Goal: Information Seeking & Learning: Learn about a topic

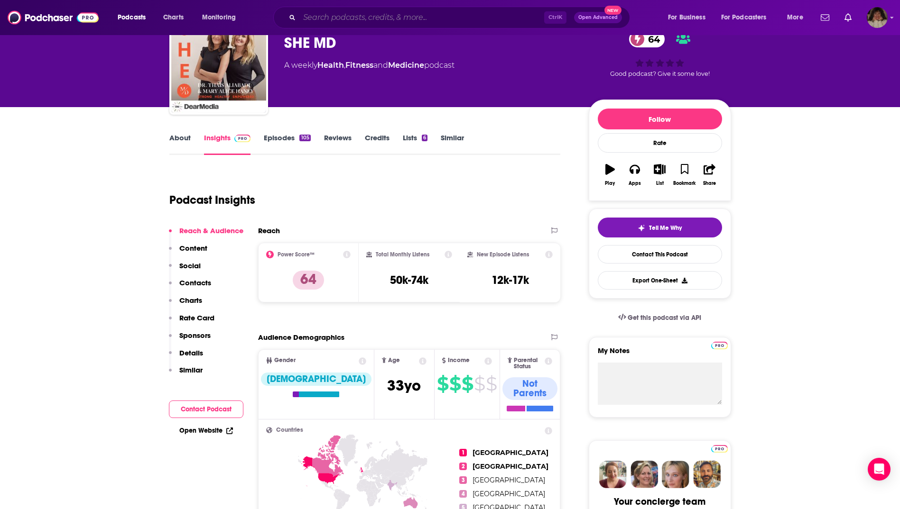
click at [377, 17] on input "Search podcasts, credits, & more..." at bounding box center [421, 17] width 245 height 15
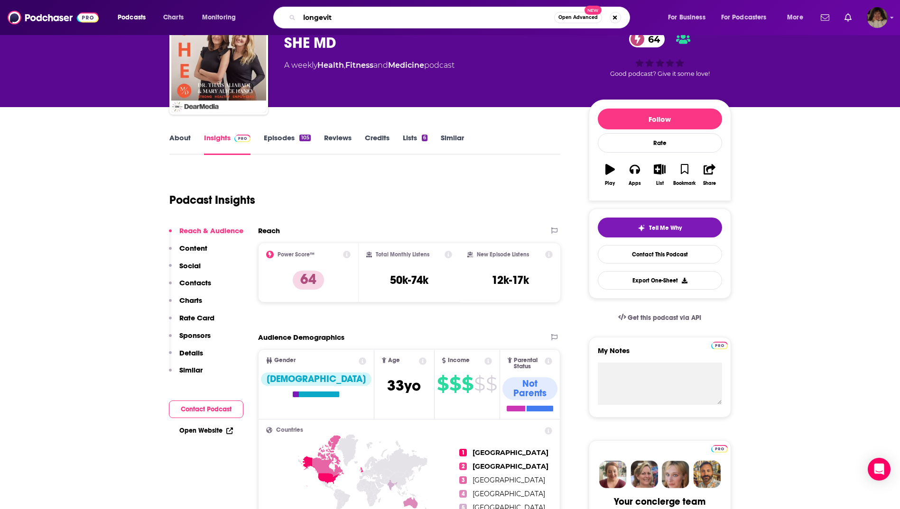
type input "longevity"
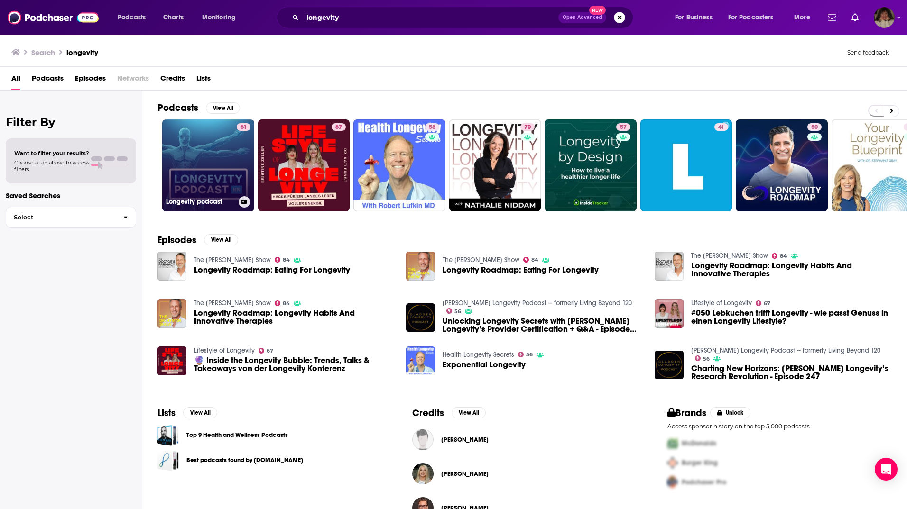
click at [206, 164] on link "61 Longevity podcast" at bounding box center [208, 166] width 92 height 92
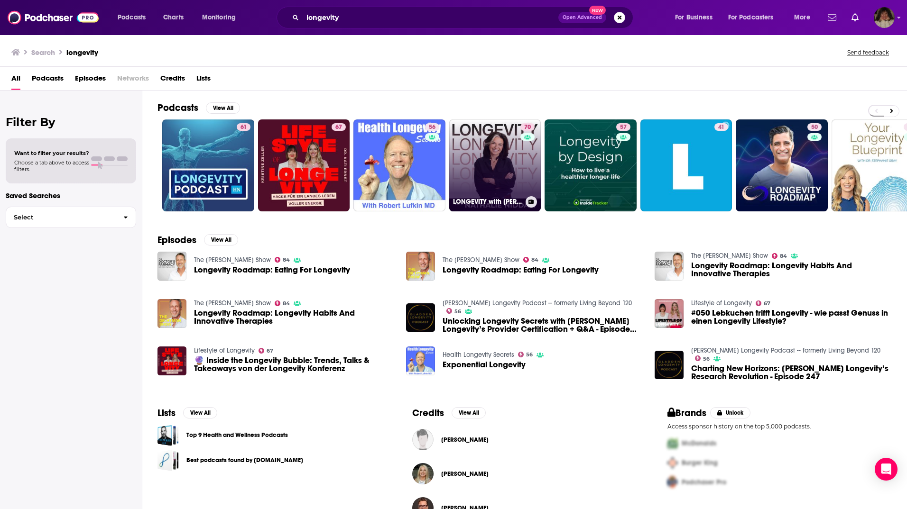
click at [524, 158] on div "70" at bounding box center [528, 159] width 17 height 73
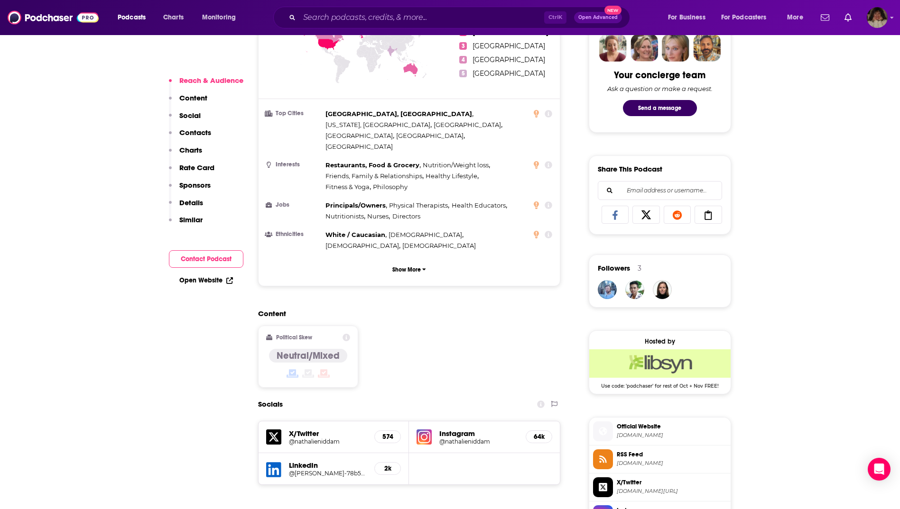
scroll to position [617, 0]
